Goal: Transaction & Acquisition: Book appointment/travel/reservation

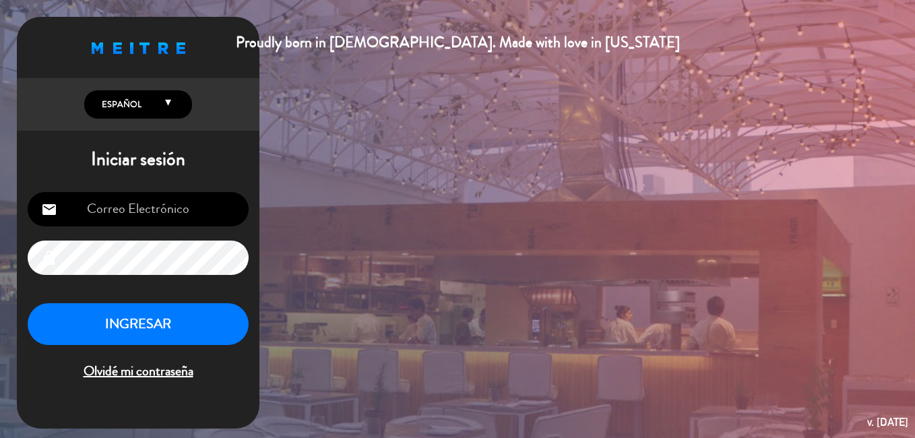
type input "[EMAIL_ADDRESS][DOMAIN_NAME]"
click at [84, 339] on button "INGRESAR" at bounding box center [138, 324] width 221 height 42
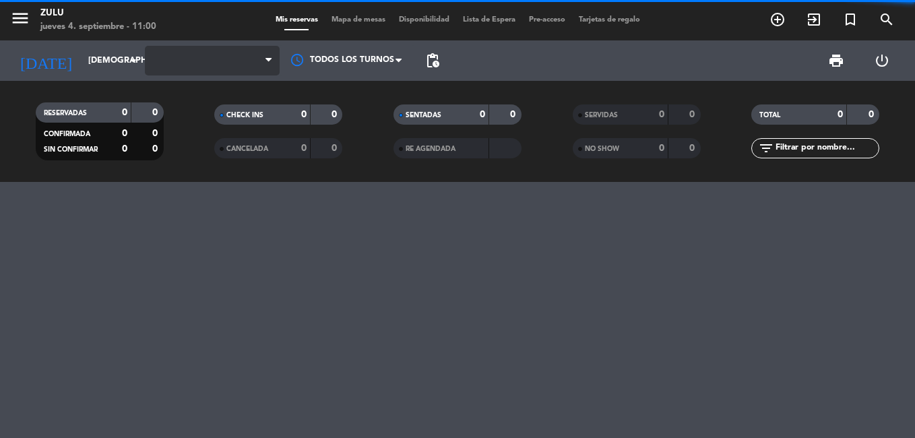
click at [231, 61] on span at bounding box center [212, 61] width 135 height 30
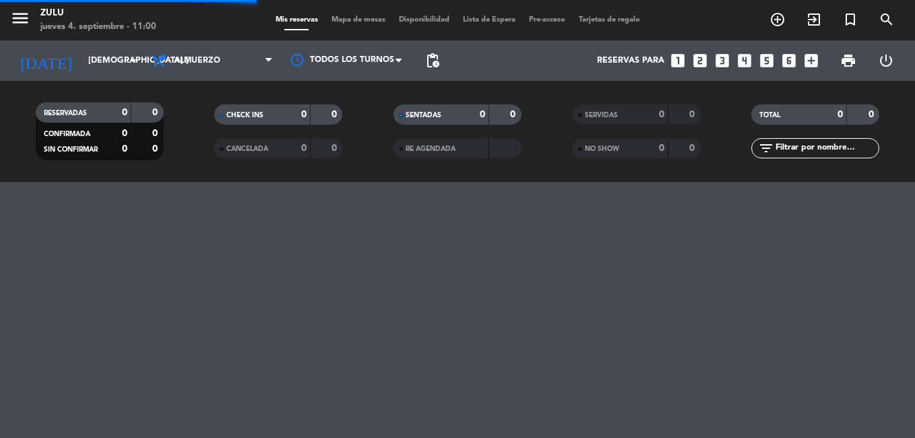
click at [256, 60] on span "Almuerzo" at bounding box center [212, 61] width 135 height 30
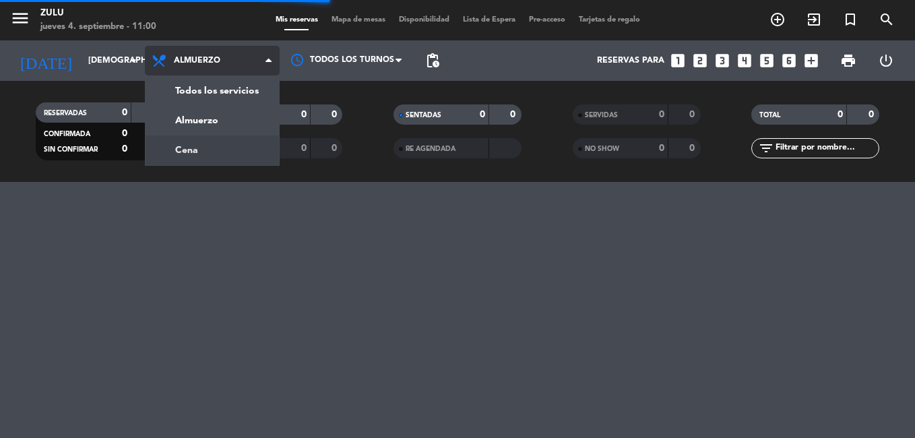
click at [209, 148] on div "menu ZULU jueves 4. septiembre - 11:00 Mis reservas Mapa de mesas Disponibilida…" at bounding box center [457, 91] width 915 height 182
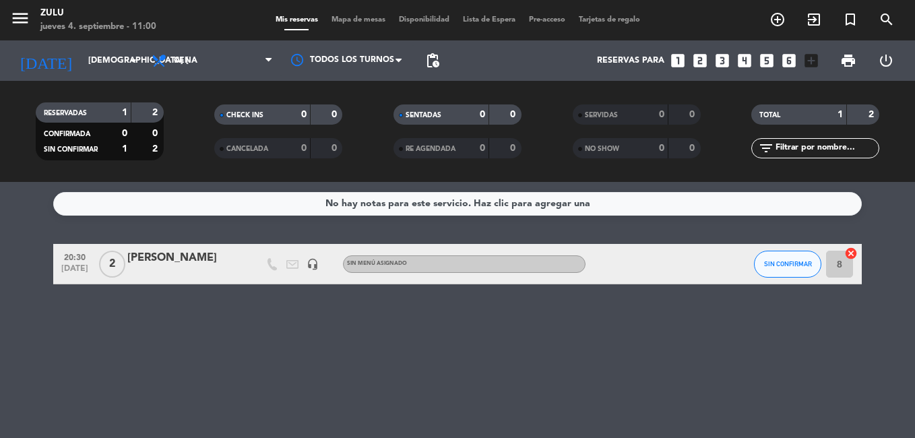
click at [701, 62] on icon "looks_two" at bounding box center [700, 61] width 18 height 18
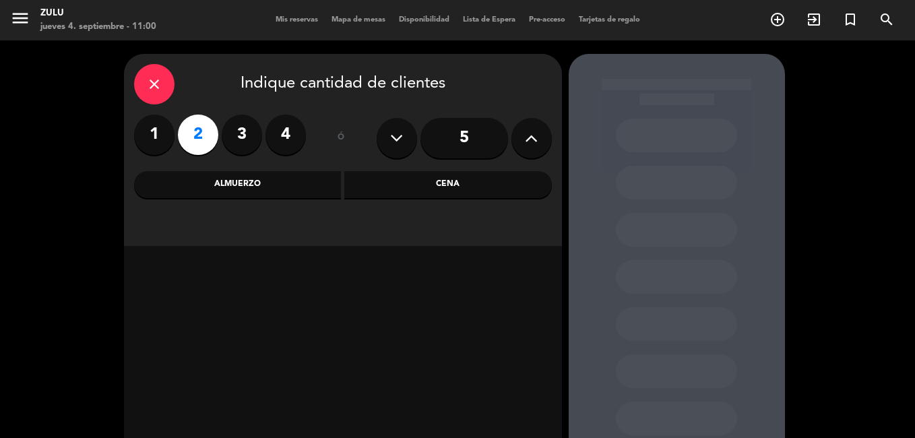
click at [478, 188] on div "Cena" at bounding box center [448, 184] width 208 height 27
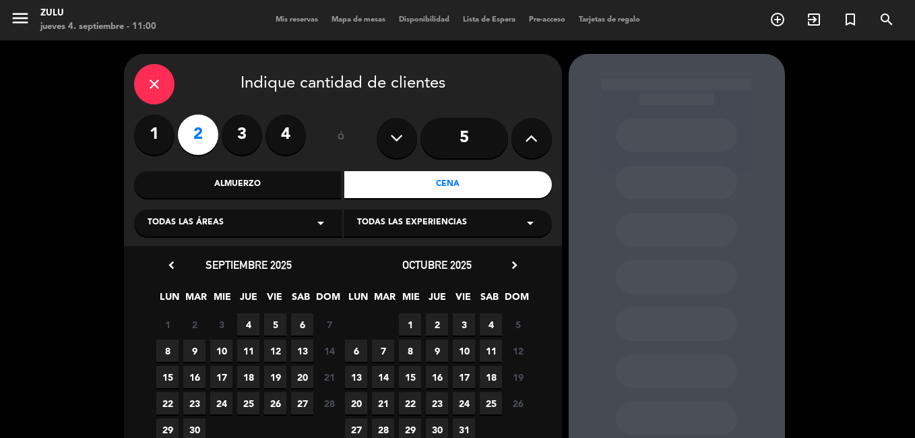
click at [263, 228] on div "Todas las áreas arrow_drop_down" at bounding box center [238, 223] width 208 height 27
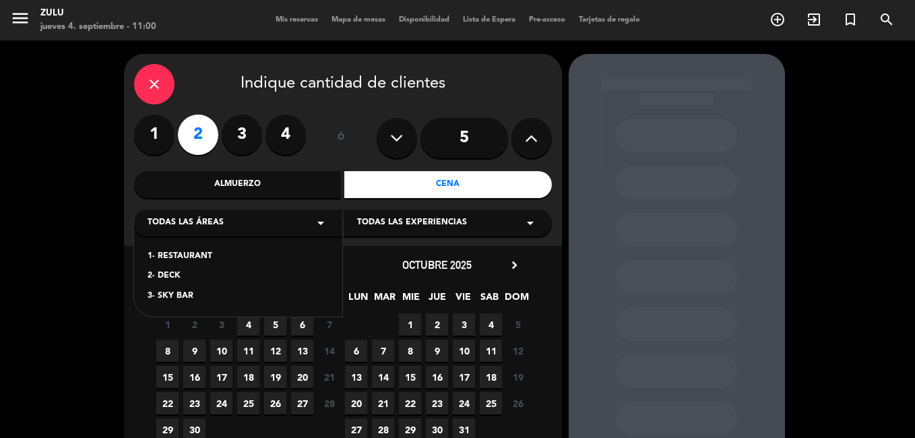
click at [170, 298] on div "3- SKY BAR" at bounding box center [238, 296] width 181 height 13
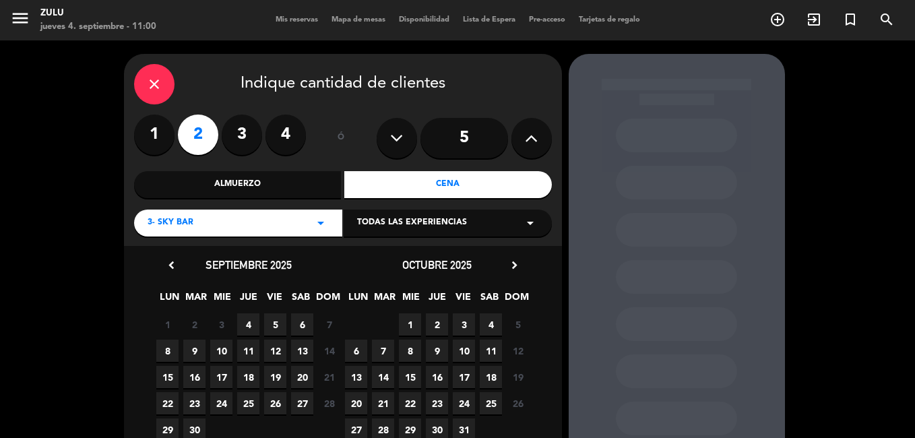
click at [301, 325] on span "6" at bounding box center [302, 324] width 22 height 22
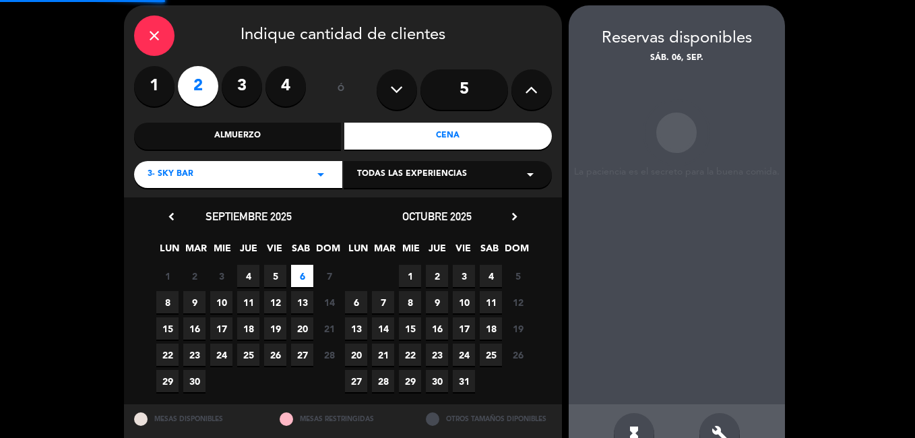
scroll to position [54, 0]
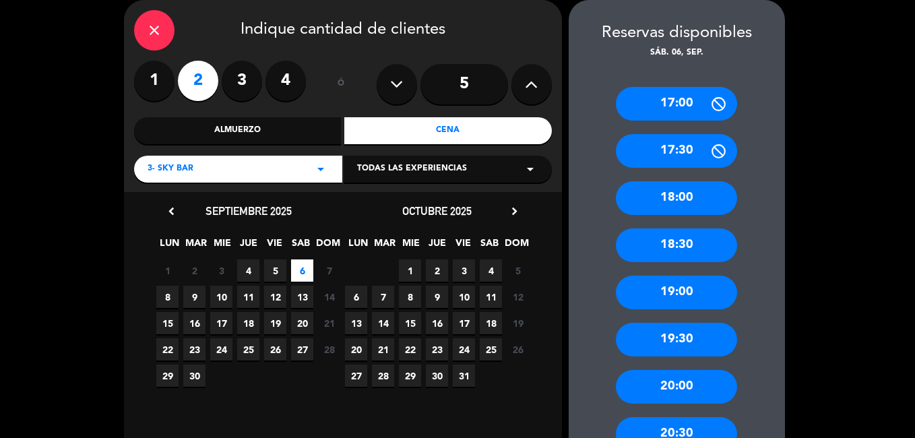
click at [666, 385] on div "20:00" at bounding box center [676, 387] width 121 height 34
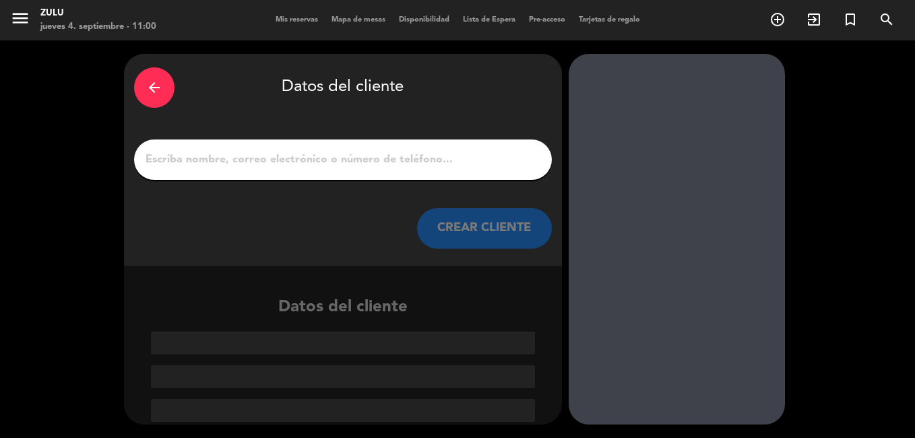
scroll to position [0, 0]
click at [305, 144] on div at bounding box center [343, 159] width 418 height 40
click at [305, 161] on input "1" at bounding box center [343, 159] width 398 height 19
paste input "[PERSON_NAME]"
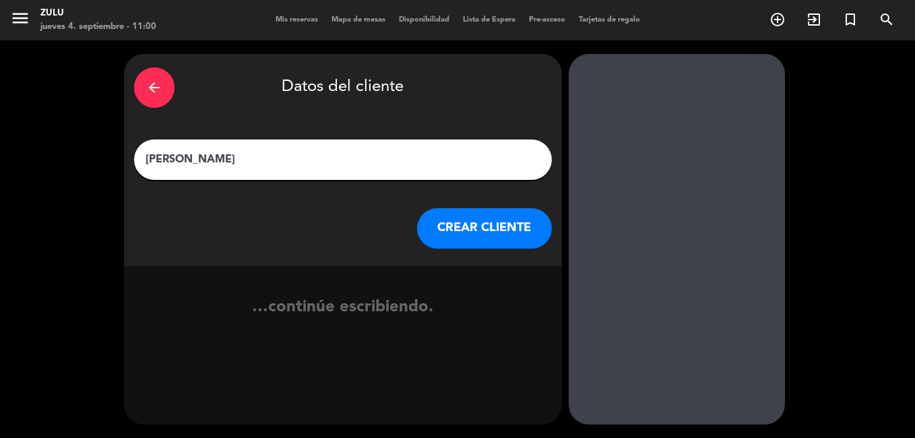
type input "[PERSON_NAME]"
click at [465, 243] on button "CREAR CLIENTE" at bounding box center [484, 228] width 135 height 40
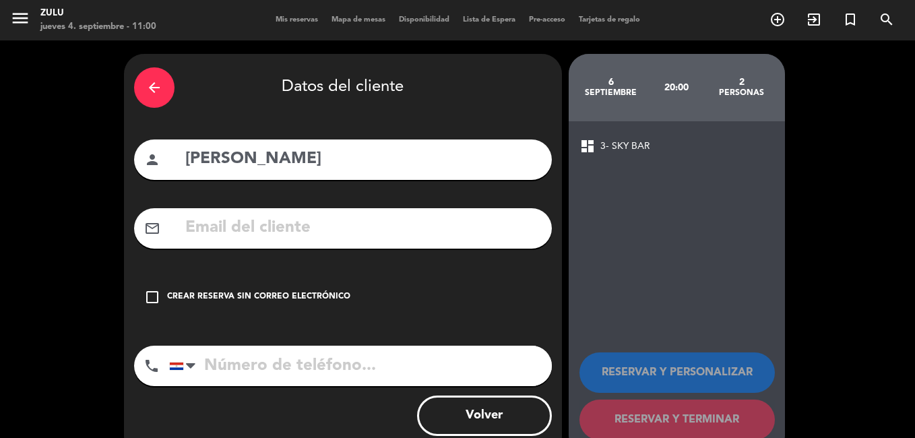
drag, startPoint x: 276, startPoint y: 296, endPoint x: 312, endPoint y: 309, distance: 38.4
click at [276, 296] on div "Crear reserva sin correo electrónico" at bounding box center [258, 296] width 183 height 13
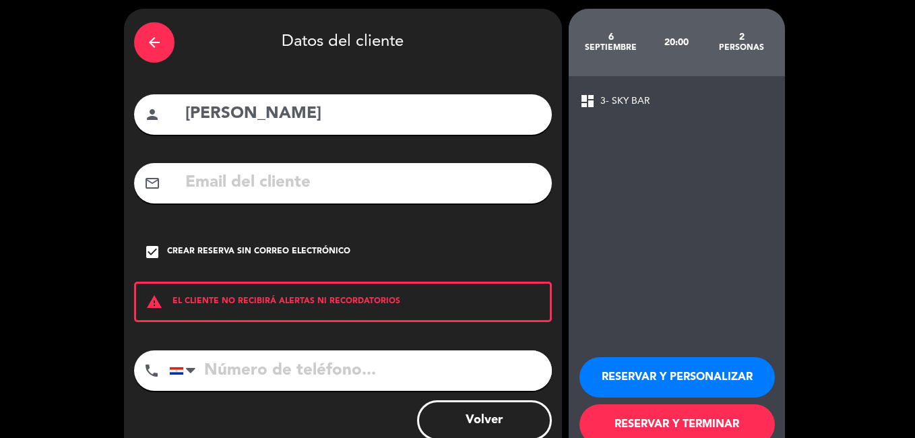
scroll to position [82, 0]
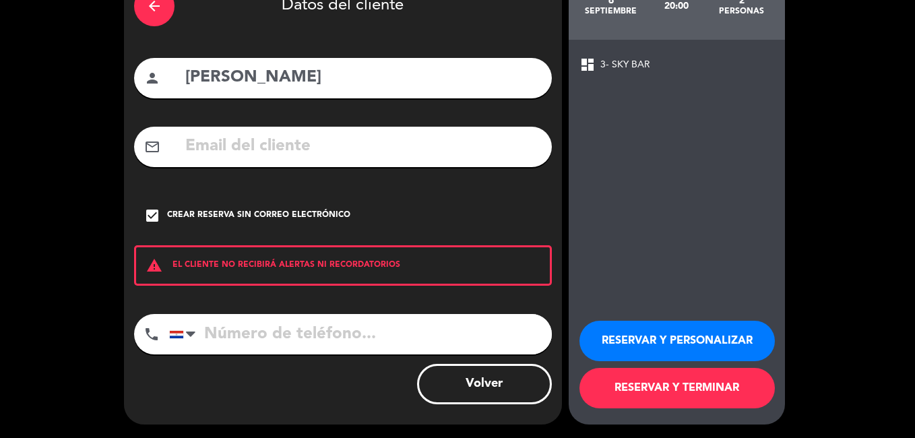
click at [644, 398] on button "RESERVAR Y TERMINAR" at bounding box center [676, 388] width 195 height 40
